Goal: Information Seeking & Learning: Learn about a topic

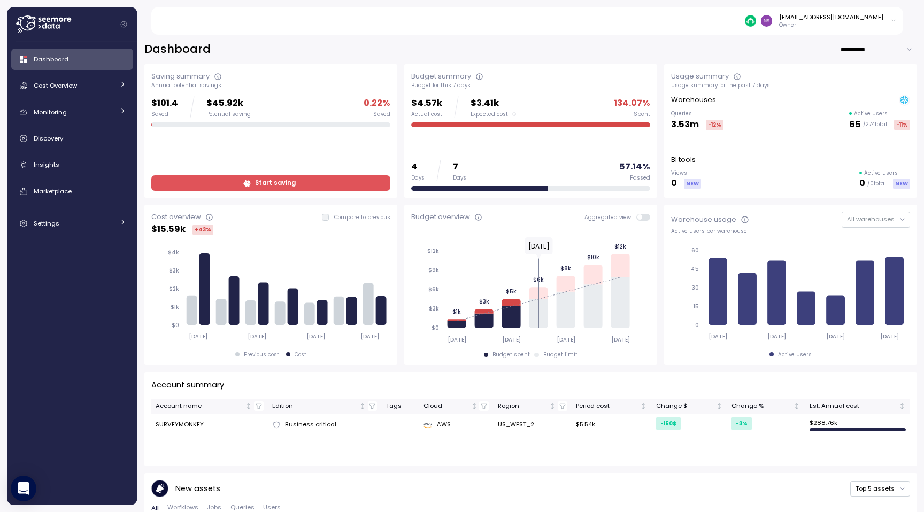
click at [264, 174] on div "$101.4 Saved $45.92k Potential saving 0.22 % Saved Start saving" at bounding box center [270, 143] width 239 height 95
click at [269, 187] on span "Start saving" at bounding box center [275, 183] width 41 height 14
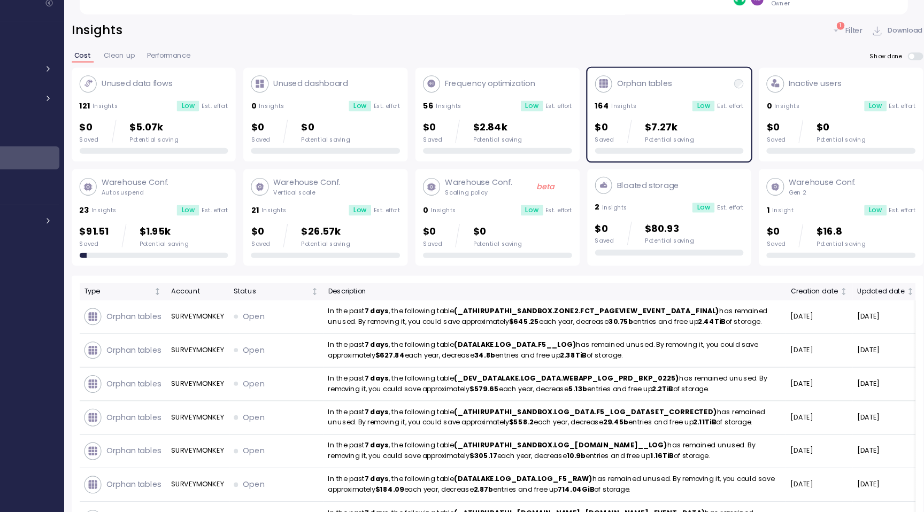
click at [216, 190] on p "Warehouse Conf." at bounding box center [201, 187] width 61 height 11
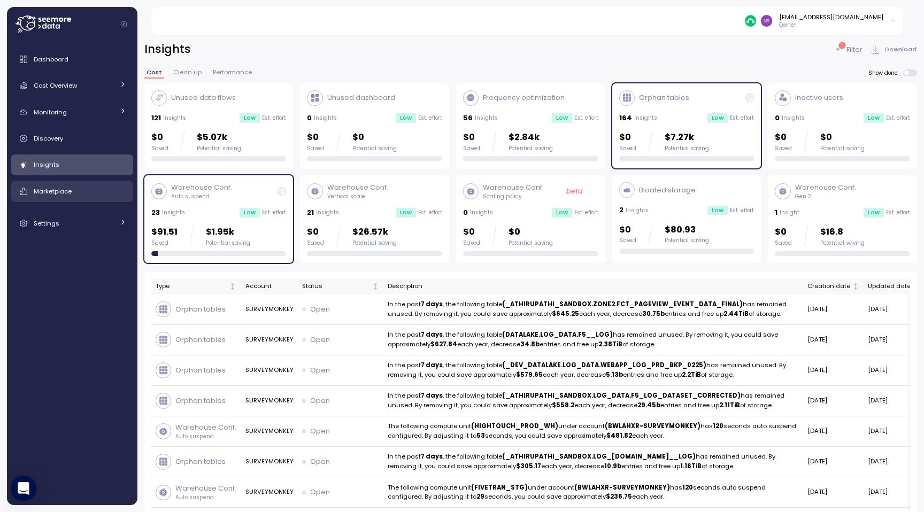
click at [85, 192] on div "Marketplace" at bounding box center [80, 191] width 93 height 11
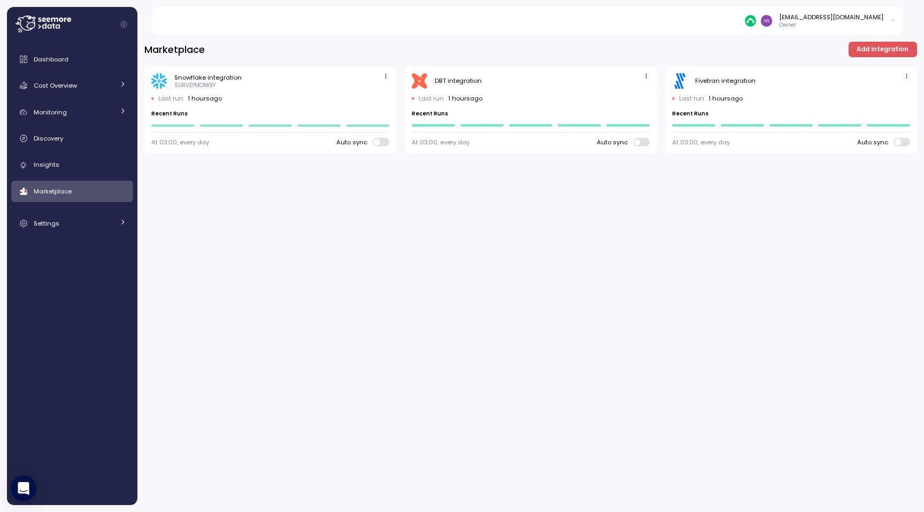
click at [888, 56] on span "Add integration" at bounding box center [883, 49] width 52 height 14
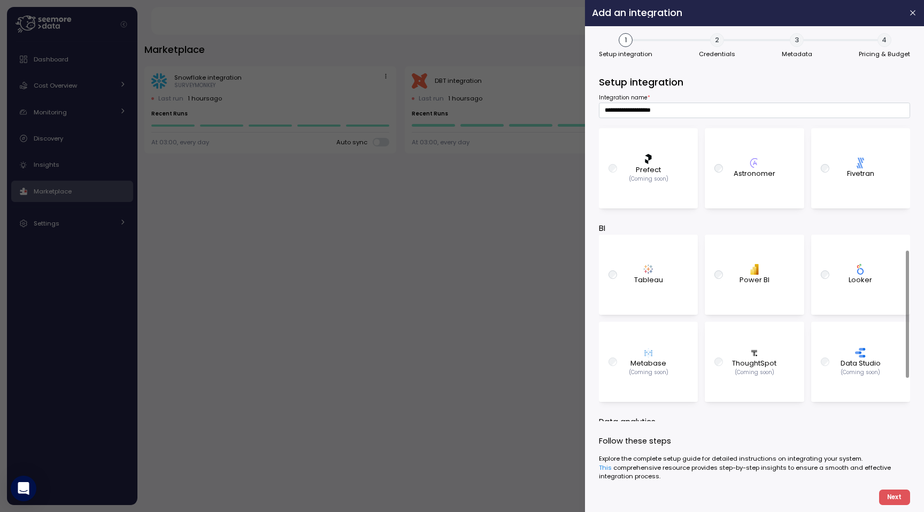
scroll to position [392, 0]
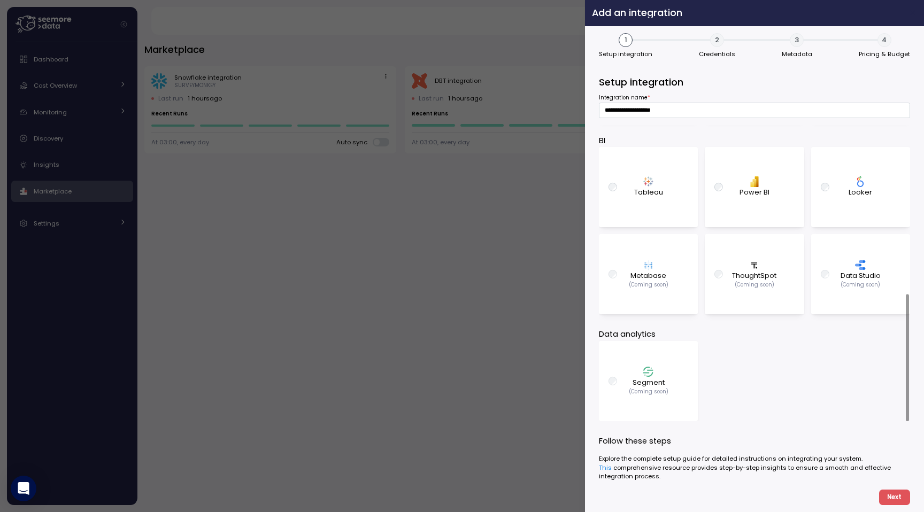
click at [917, 15] on icon "button" at bounding box center [913, 13] width 9 height 9
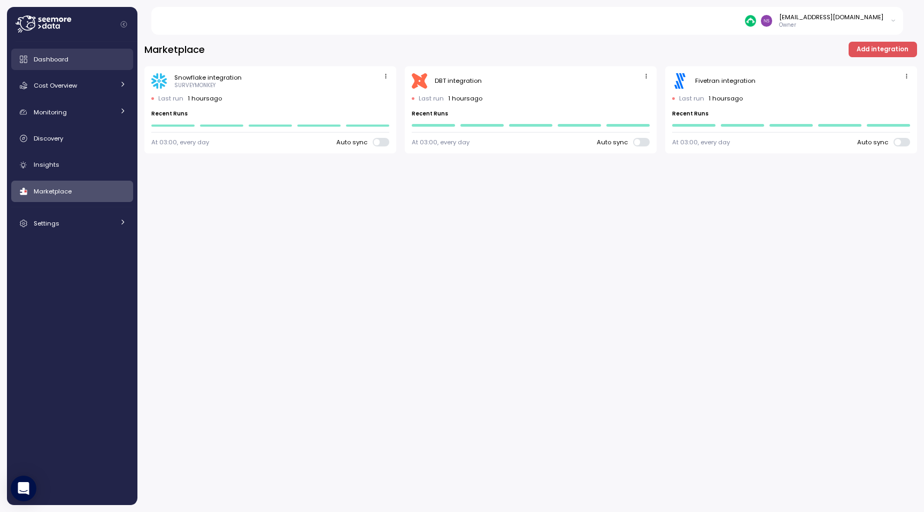
click at [82, 63] on div "Dashboard" at bounding box center [80, 59] width 93 height 11
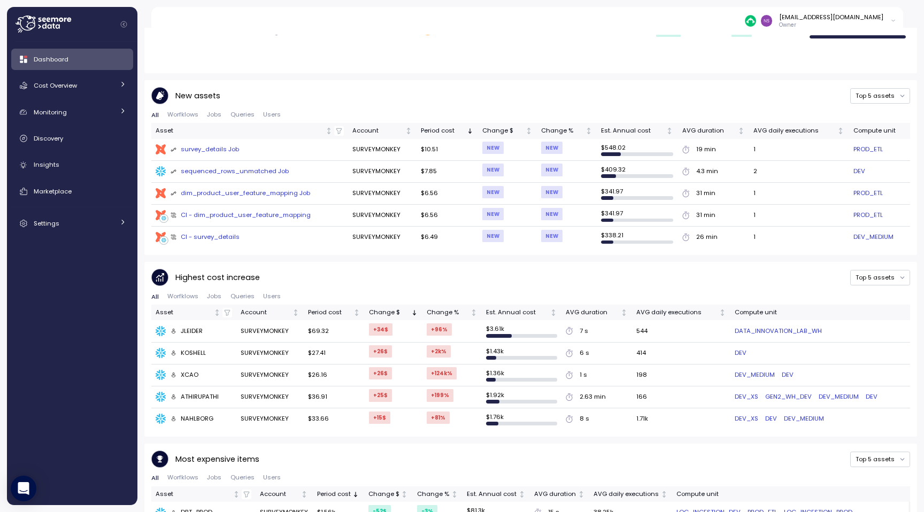
scroll to position [499, 0]
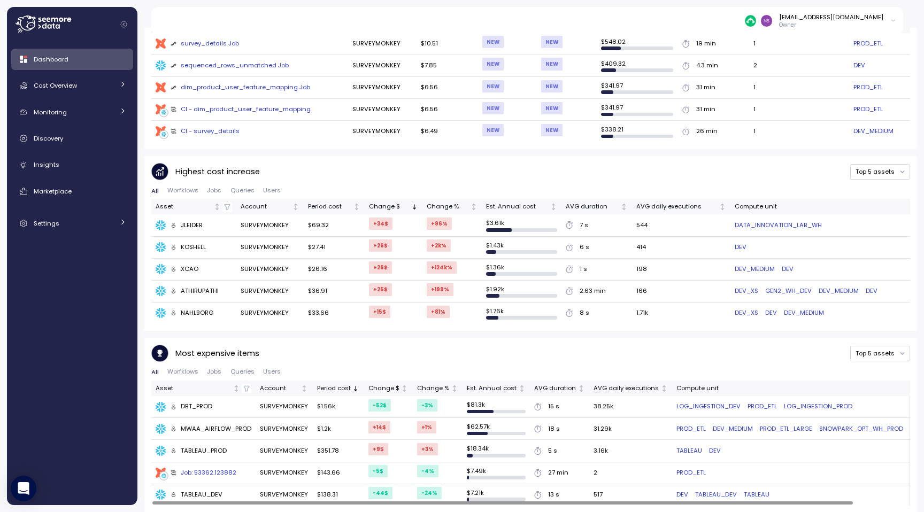
click at [234, 369] on span "Queries" at bounding box center [243, 372] width 24 height 6
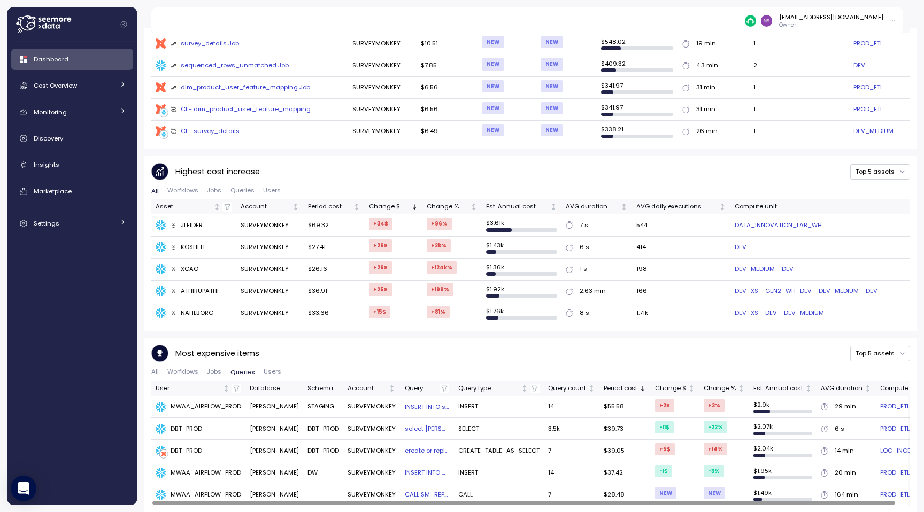
scroll to position [0, 0]
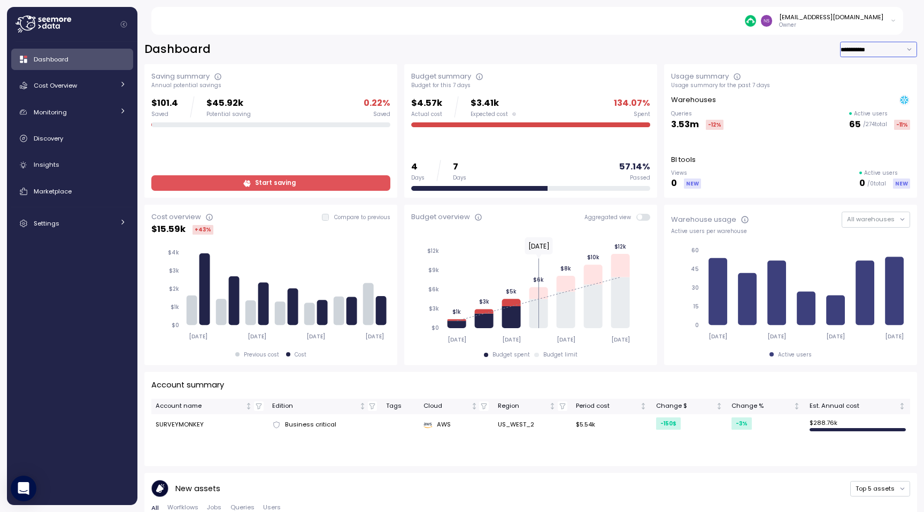
click at [908, 48] on input "**********" at bounding box center [878, 50] width 77 height 16
click at [885, 99] on div "Last 6 months" at bounding box center [880, 99] width 44 height 9
type input "**********"
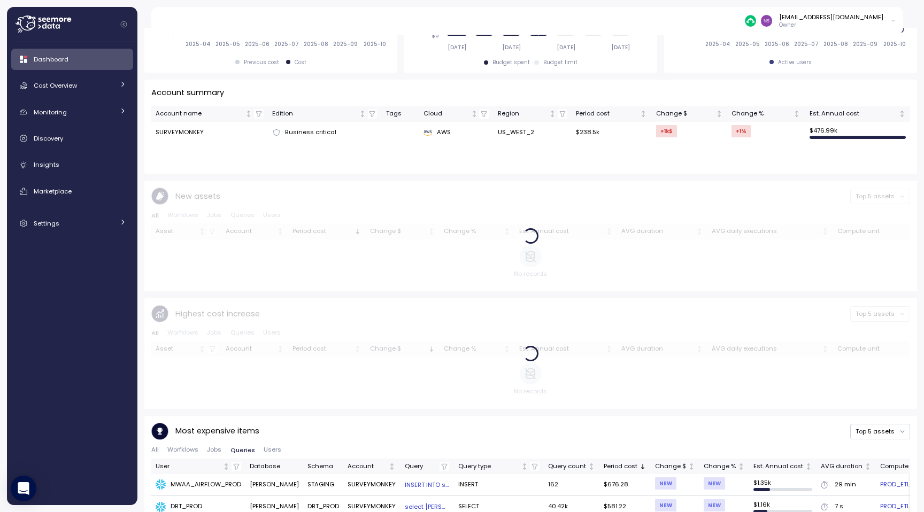
scroll to position [375, 0]
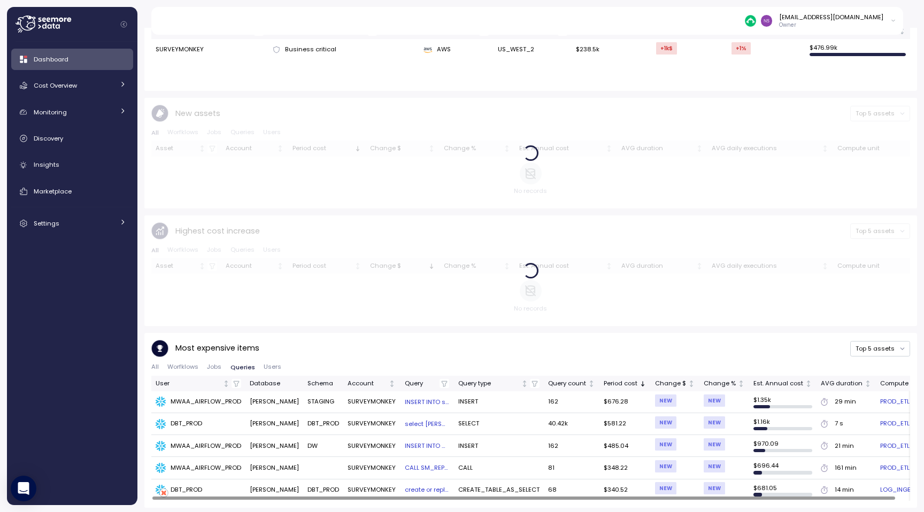
click at [156, 372] on div "All Worfklows Jobs Queries Users" at bounding box center [530, 370] width 759 height 12
click at [155, 370] on span "All" at bounding box center [154, 367] width 7 height 6
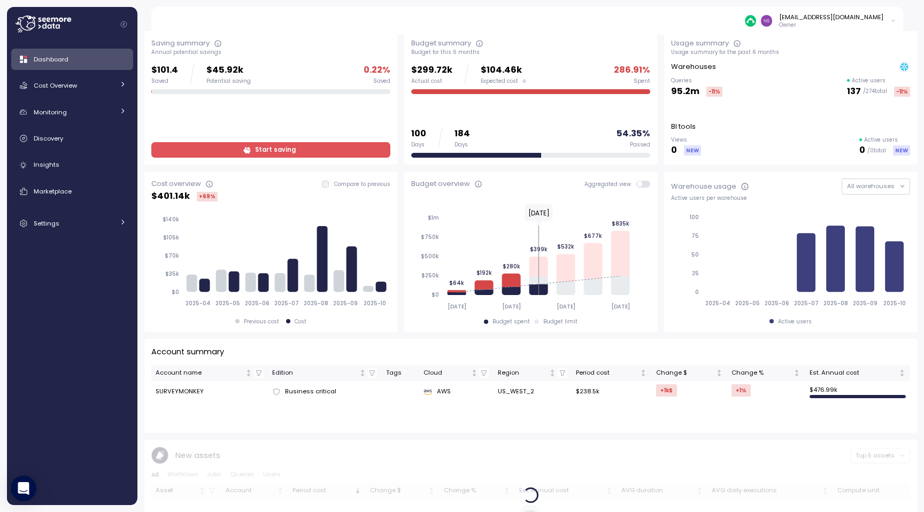
scroll to position [0, 0]
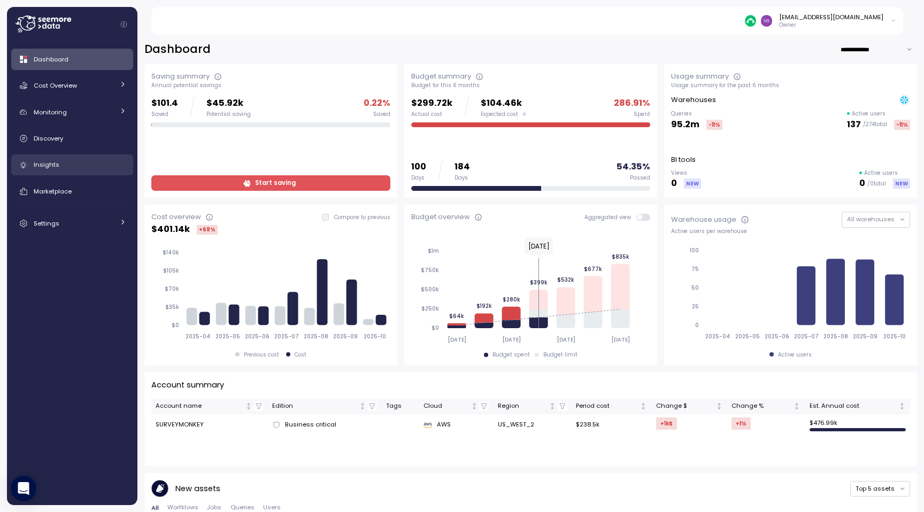
click at [63, 167] on div "Insights" at bounding box center [80, 164] width 93 height 11
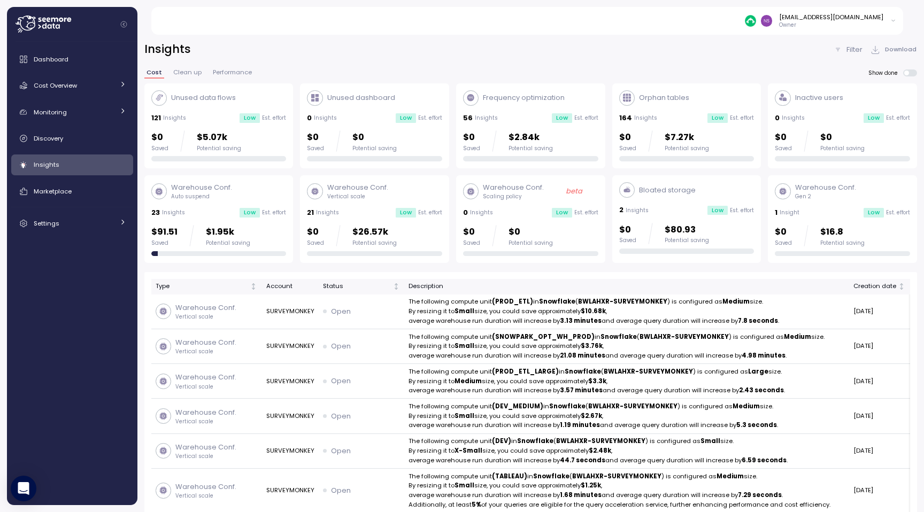
click at [224, 104] on div "Unused data flows" at bounding box center [193, 98] width 85 height 16
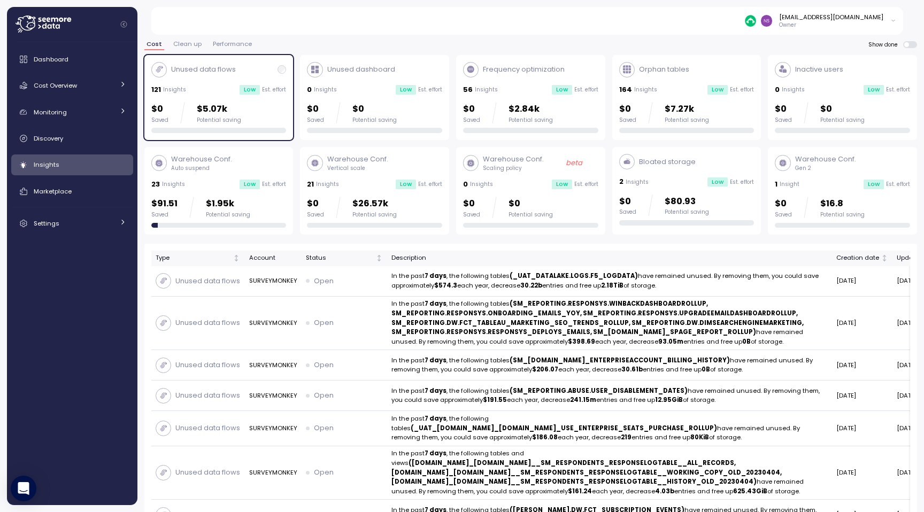
scroll to position [1, 0]
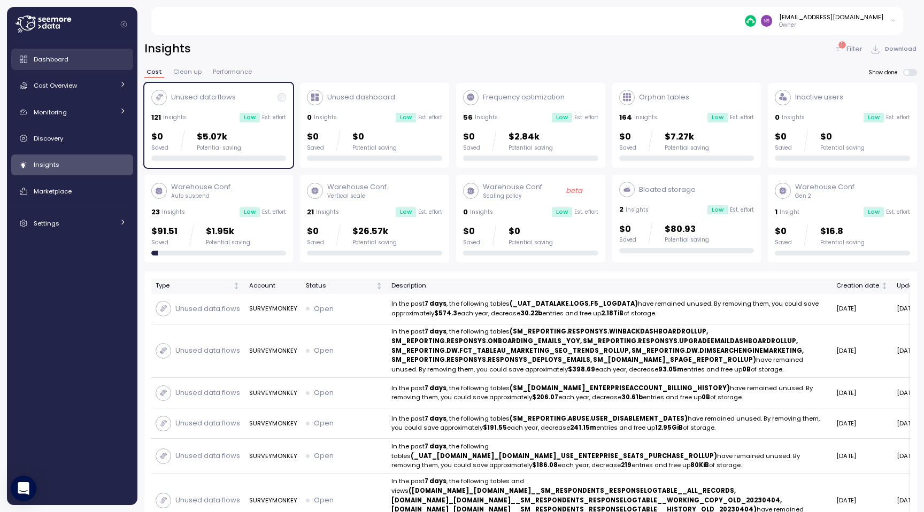
click at [95, 58] on div "Dashboard" at bounding box center [80, 59] width 93 height 11
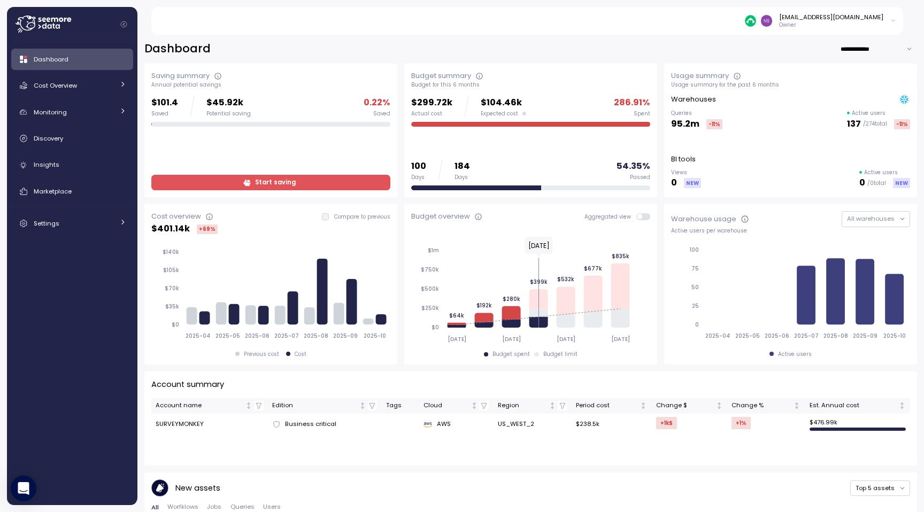
click at [203, 180] on span "Start saving" at bounding box center [269, 182] width 225 height 14
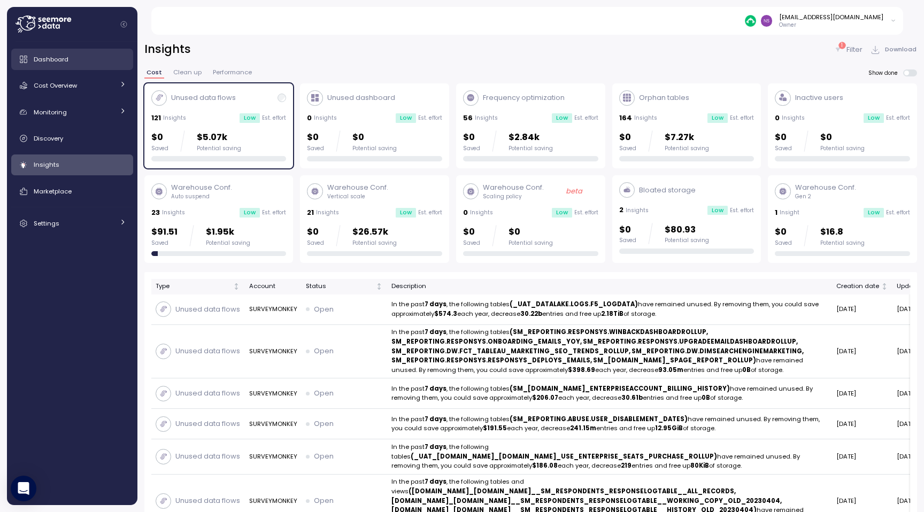
click at [73, 58] on div "Dashboard" at bounding box center [80, 59] width 93 height 11
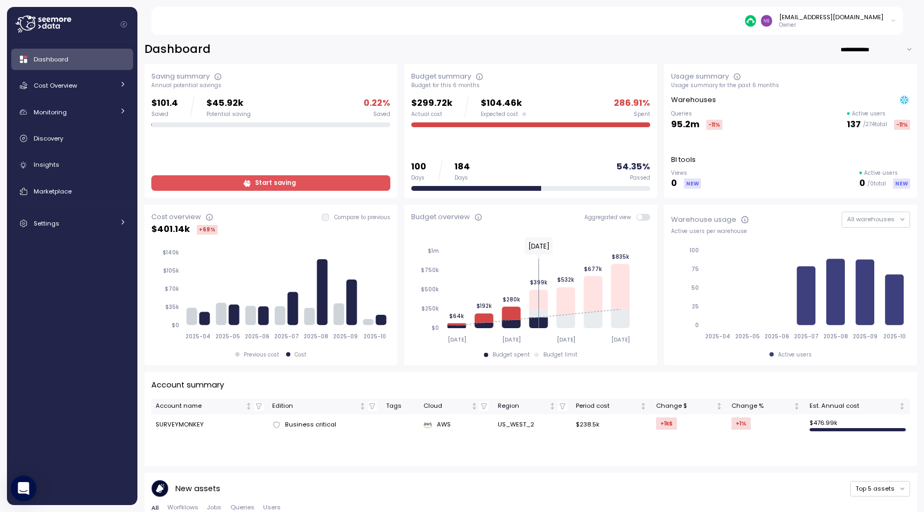
click at [845, 24] on p "Owner" at bounding box center [831, 24] width 104 height 7
click at [847, 33] on div "[EMAIL_ADDRESS][DOMAIN_NAME] Owner" at bounding box center [534, 21] width 740 height 28
click at [855, 27] on p "Owner" at bounding box center [831, 24] width 104 height 7
click at [856, 38] on link "User settings" at bounding box center [864, 42] width 63 height 15
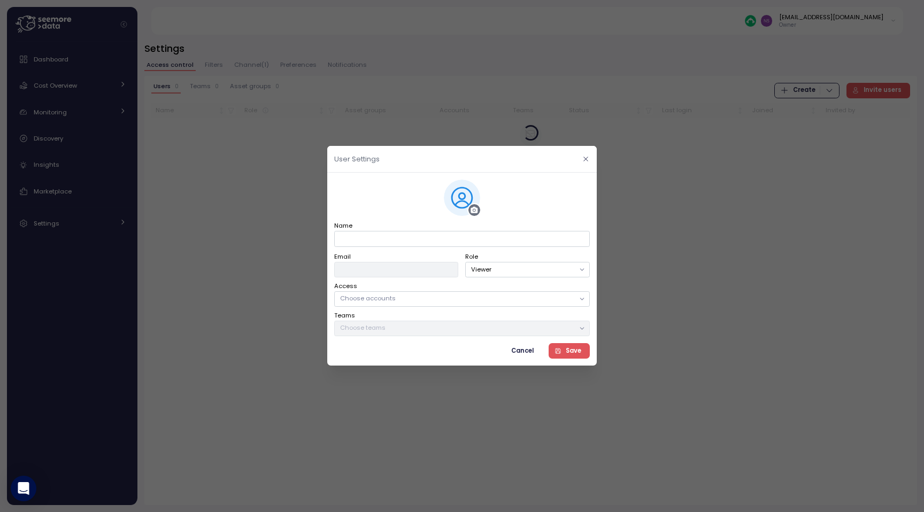
click at [586, 158] on icon "button" at bounding box center [585, 159] width 7 height 7
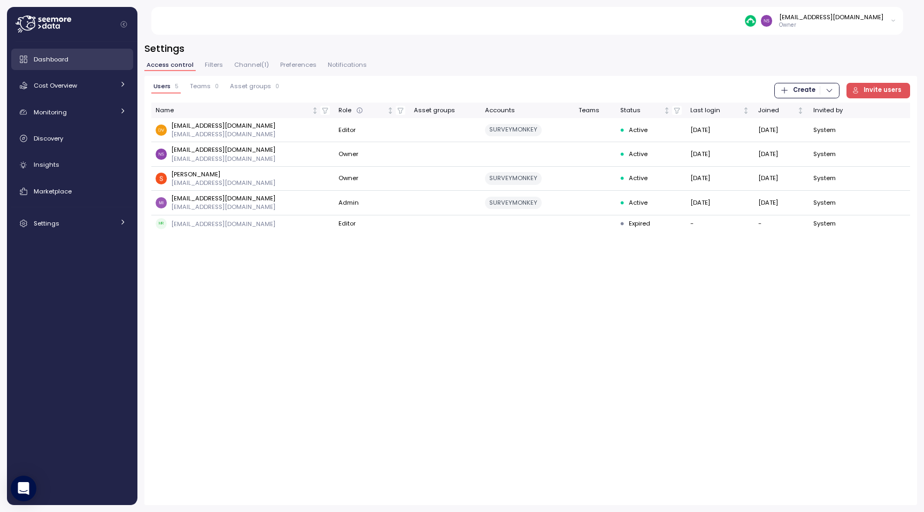
click at [97, 62] on div "Dashboard" at bounding box center [80, 59] width 93 height 11
